Goal: Information Seeking & Learning: Learn about a topic

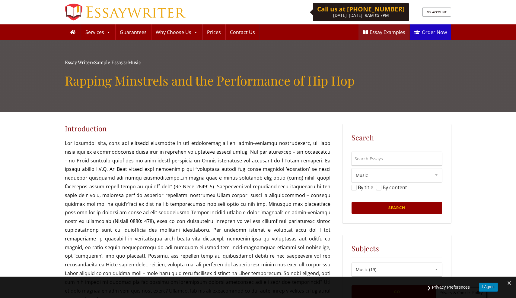
click at [89, 128] on h3 "Introduction" at bounding box center [198, 128] width 266 height 9
click at [89, 81] on h1 "Rapping Minstrels and the Performance of Hip Hop" at bounding box center [258, 80] width 386 height 15
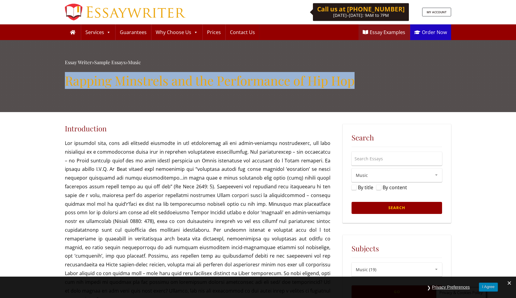
drag, startPoint x: 61, startPoint y: 81, endPoint x: 358, endPoint y: 81, distance: 297.2
click at [358, 81] on div "Essay Writer » Sample Essays » Music Rapping Minstrels and the Performance of H…" at bounding box center [258, 76] width 516 height 72
copy h1 "Rapping Minstrels and the Performance of Hip Hop"
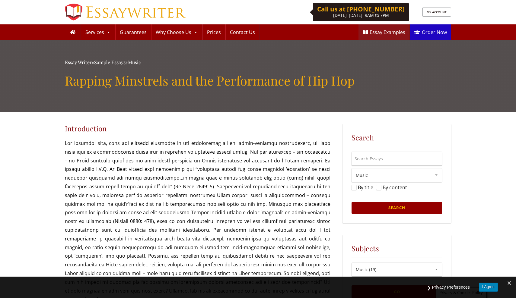
click at [181, 83] on h1 "Rapping Minstrels and the Performance of Hip Hop" at bounding box center [258, 80] width 386 height 15
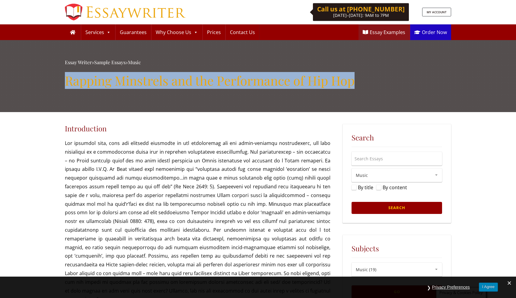
drag, startPoint x: 67, startPoint y: 81, endPoint x: 390, endPoint y: 77, distance: 322.6
click at [390, 77] on h1 "Rapping Minstrels and the Performance of Hip Hop" at bounding box center [258, 80] width 386 height 15
copy h1 "Rapping Minstrels and the Performance of Hip Hop"
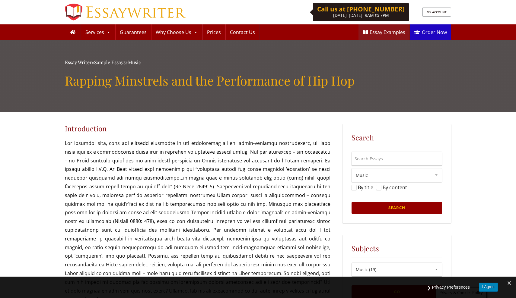
click at [154, 15] on link "Essay Writer" at bounding box center [125, 12] width 121 height 24
